Goal: Transaction & Acquisition: Book appointment/travel/reservation

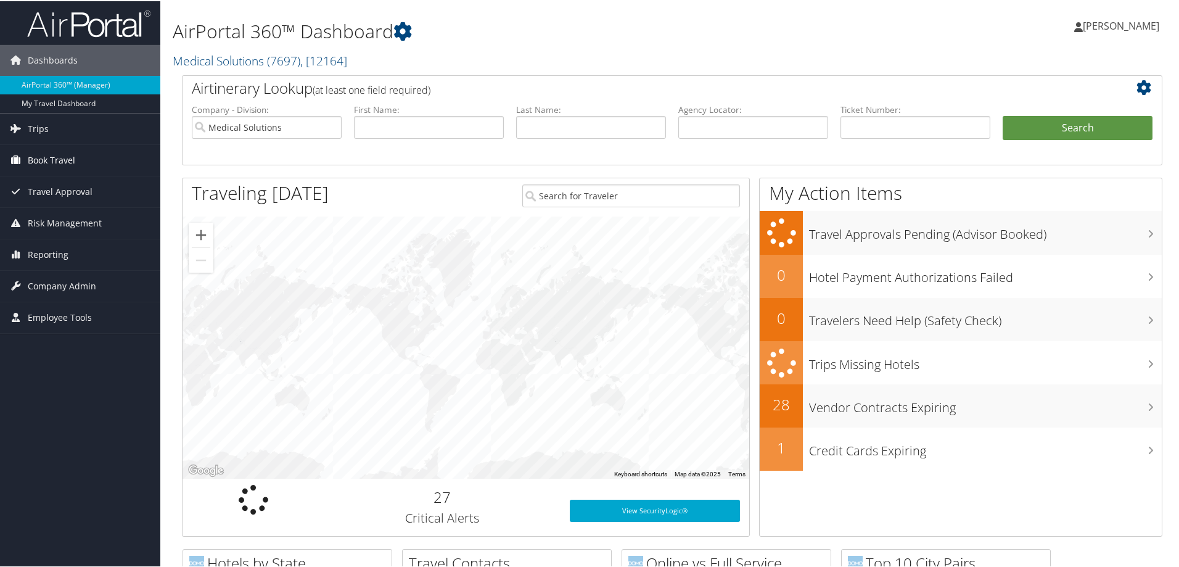
click at [64, 155] on span "Book Travel" at bounding box center [51, 159] width 47 height 31
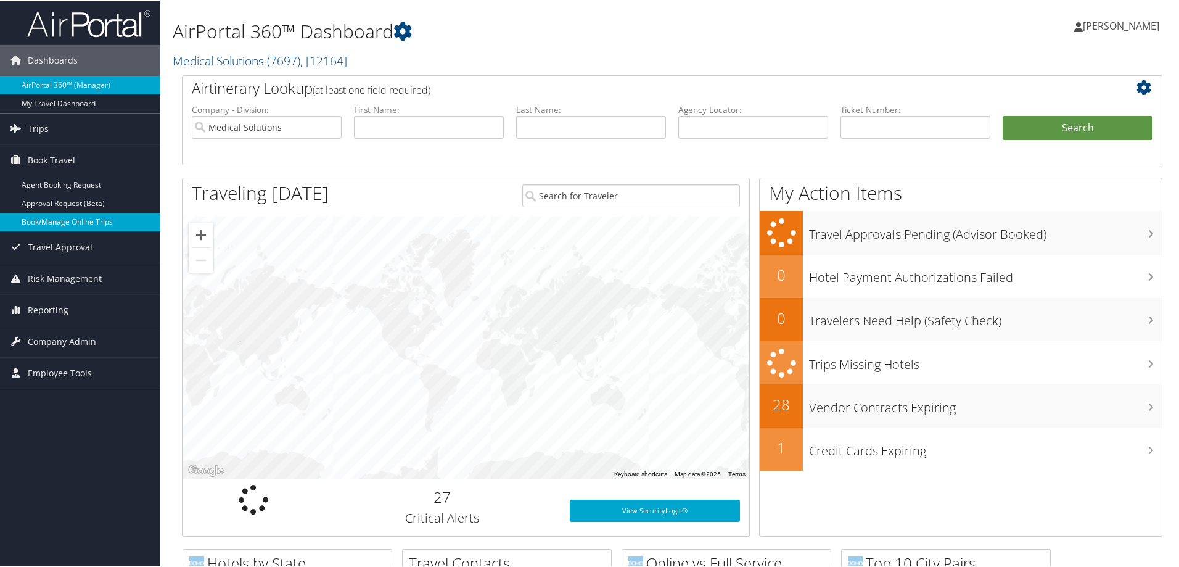
click at [76, 223] on link "Book/Manage Online Trips" at bounding box center [80, 221] width 160 height 19
